Goal: Information Seeking & Learning: Learn about a topic

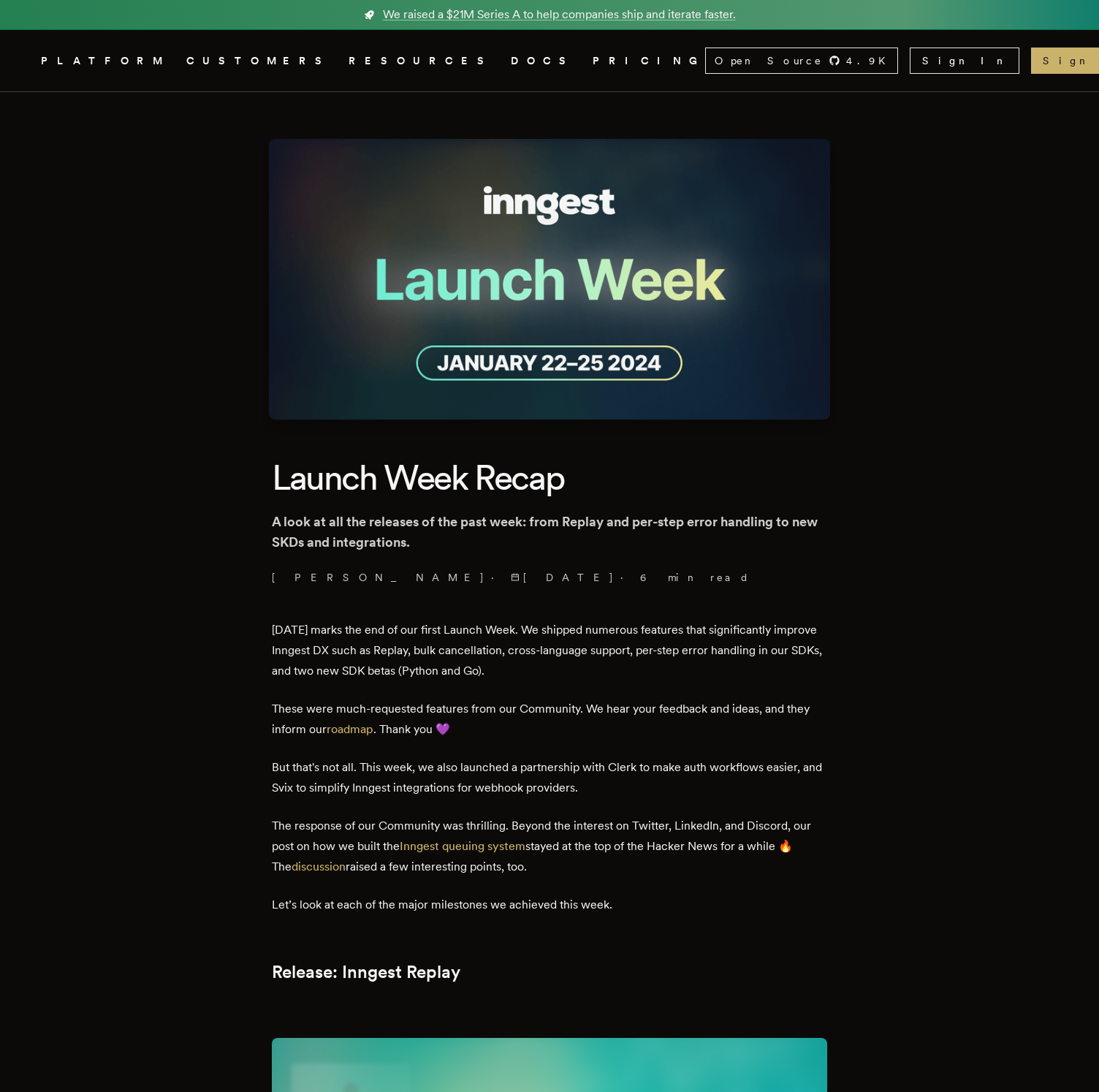
click at [303, 66] on icon "Global" at bounding box center [360, 114] width 114 height 124
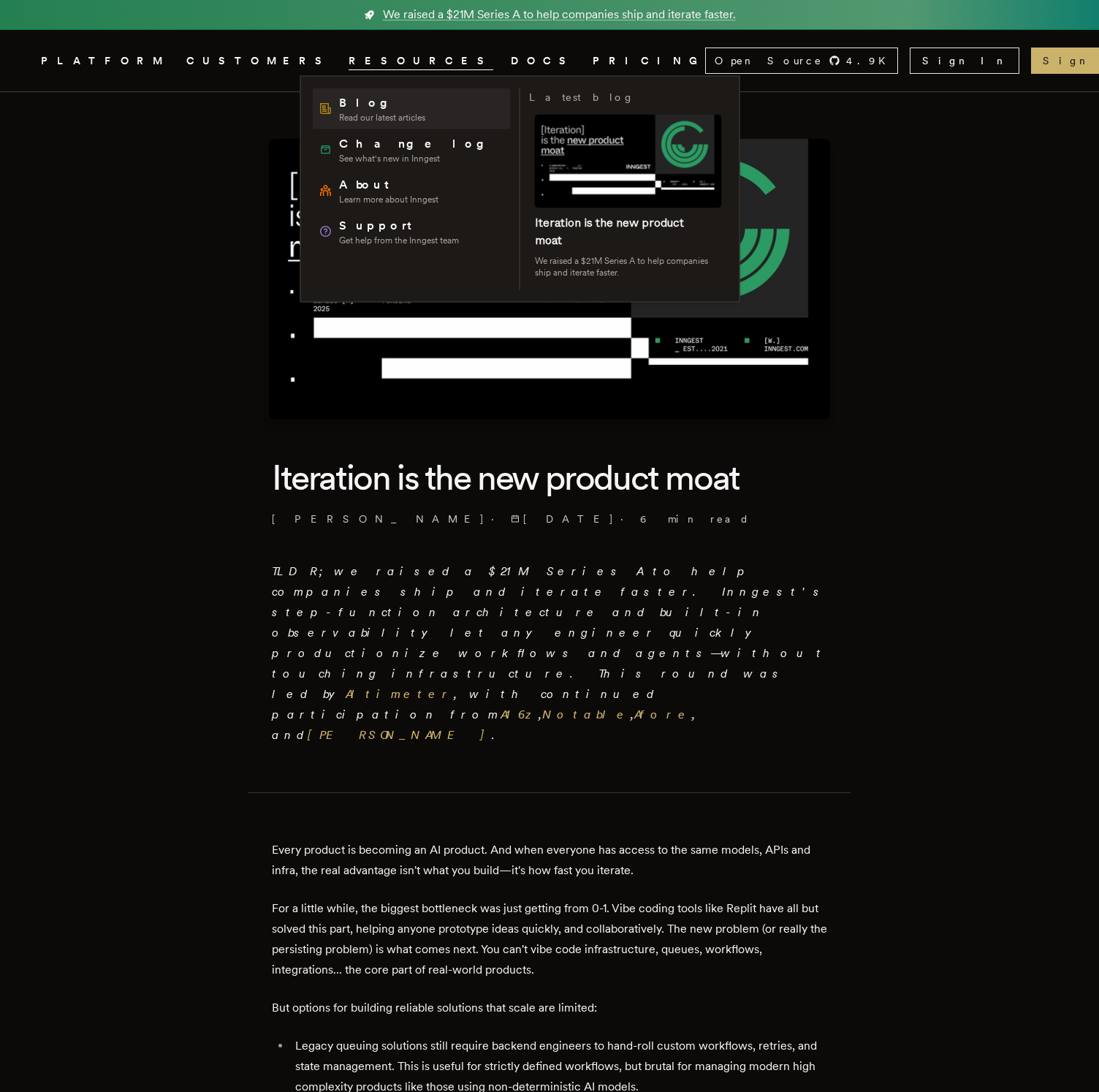
click at [343, 113] on span "Read our latest articles" at bounding box center [382, 117] width 87 height 12
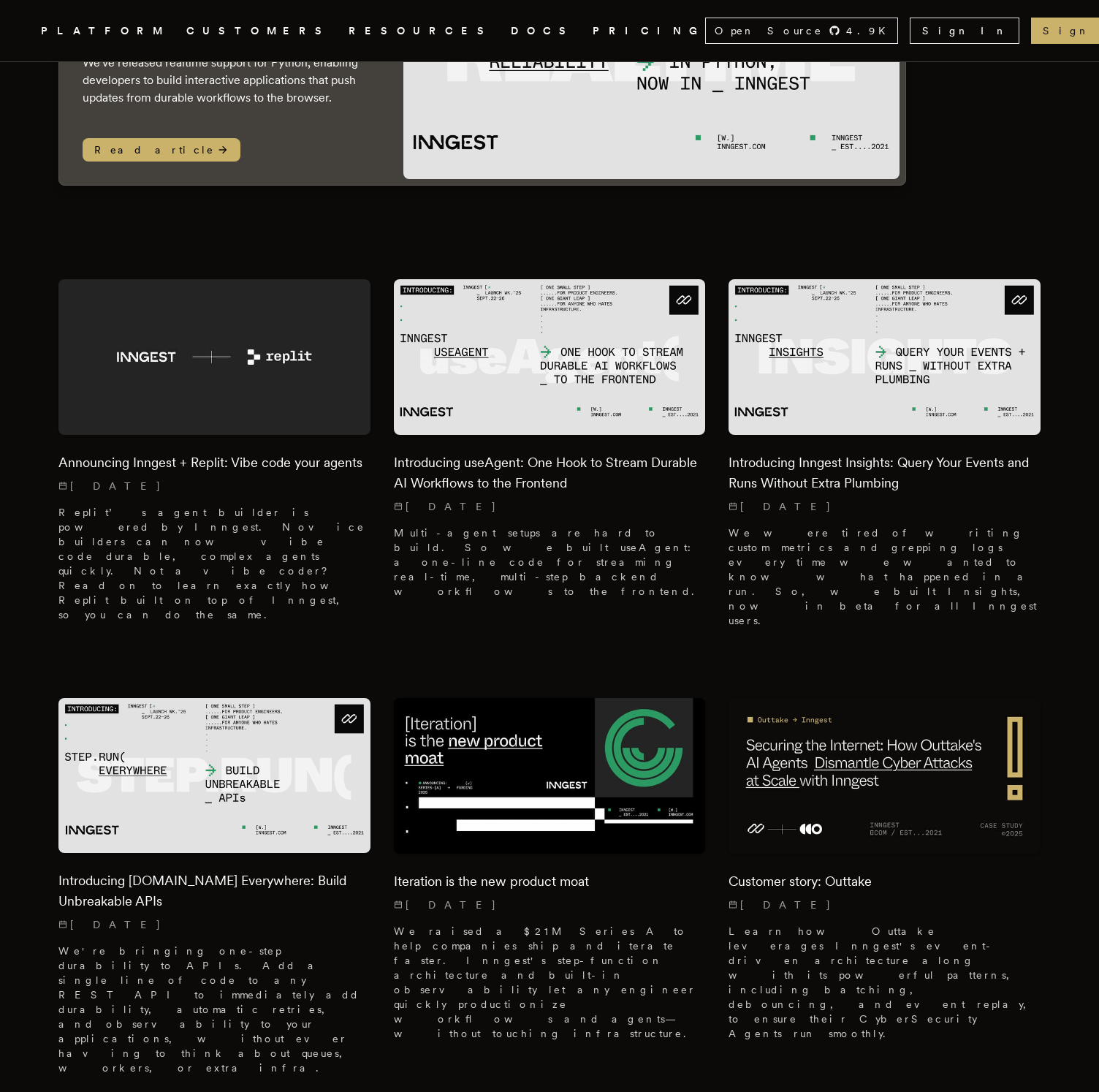
scroll to position [324, 0]
